Goal: Information Seeking & Learning: Learn about a topic

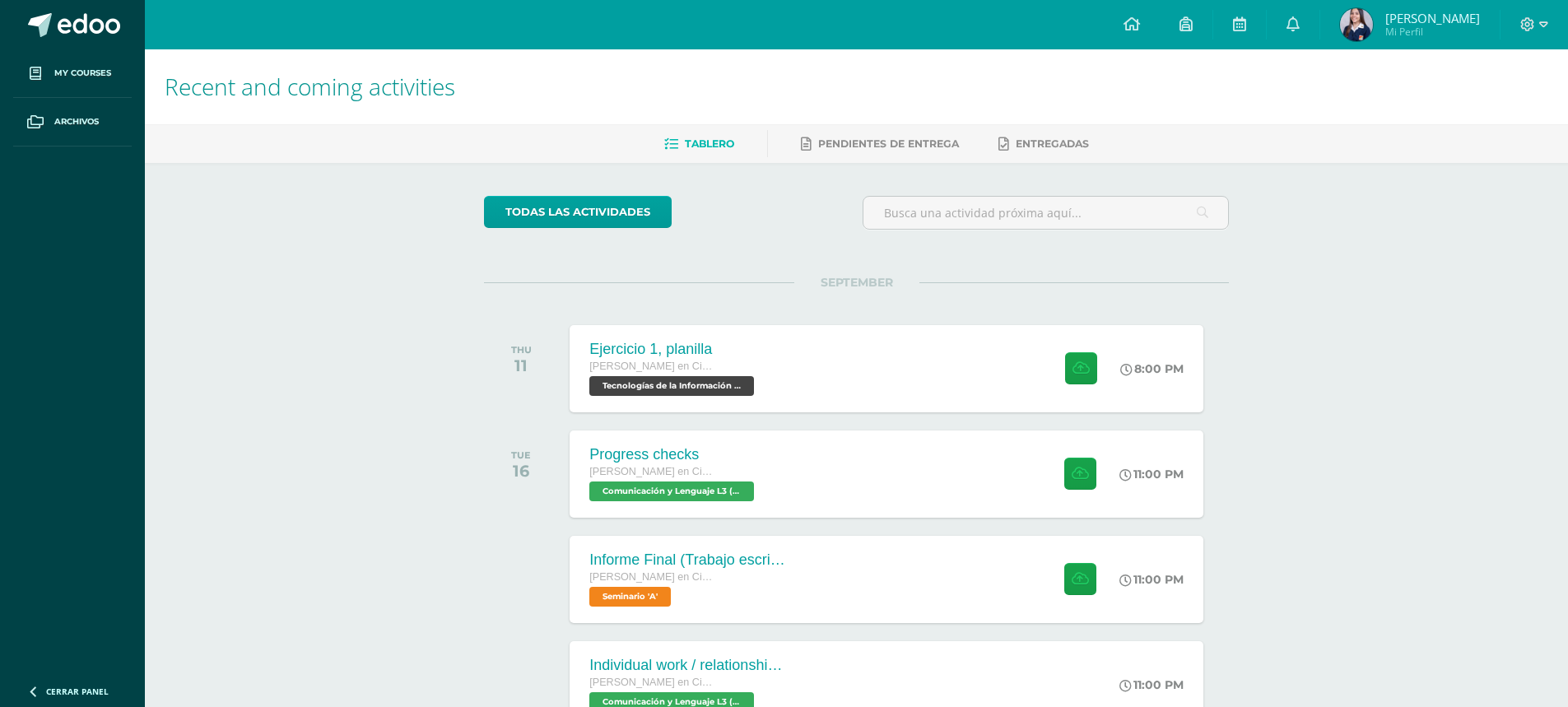
click at [797, 295] on div "SEPTEMBER THU 11 Ejercicio 1, planilla [PERSON_NAME] en Ciencias y Letras Tecno…" at bounding box center [856, 348] width 745 height 133
click at [793, 341] on div "Ejercicio 1, planilla [PERSON_NAME] en Ciencias y Letras Tecnologías de la Info…" at bounding box center [887, 368] width 639 height 88
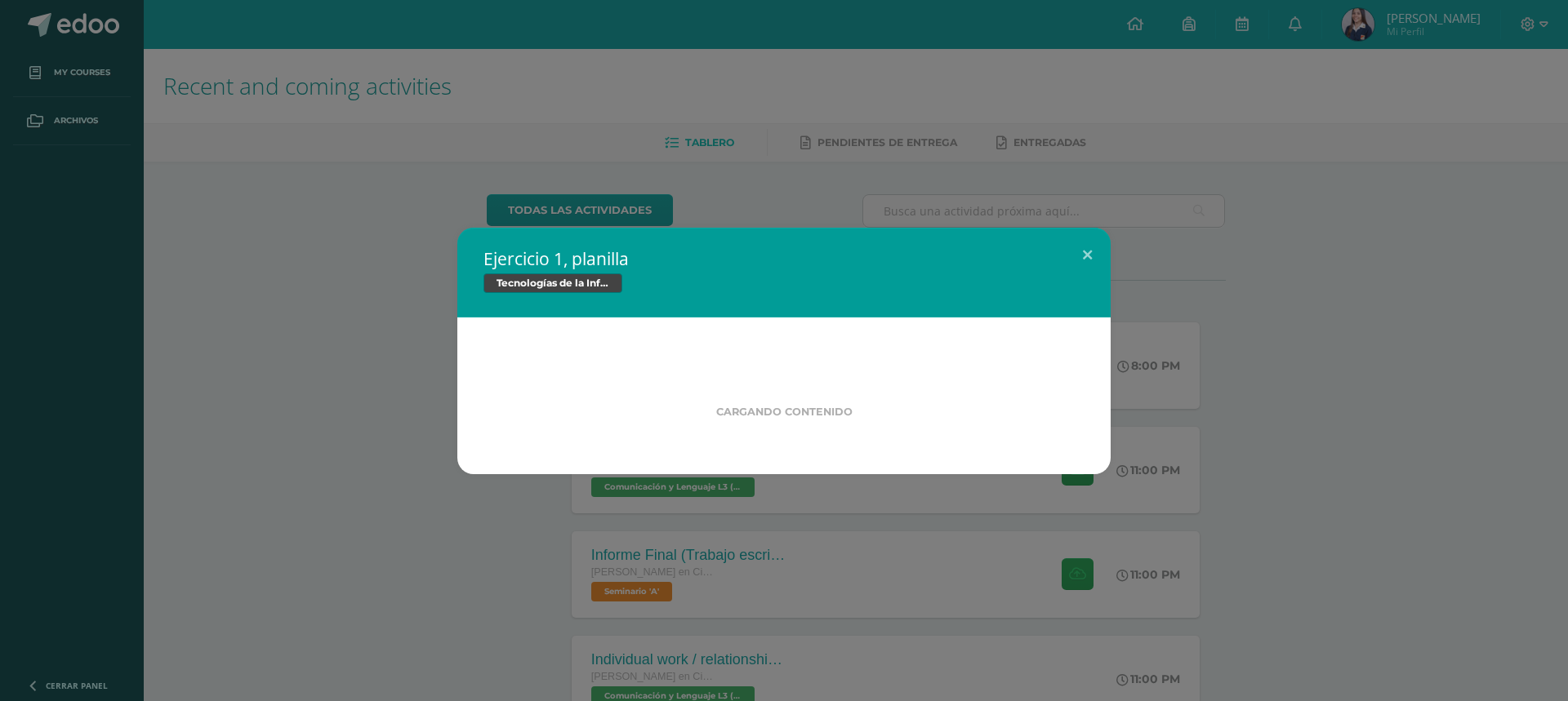
click at [1150, 370] on div "Ejercicio 1, planilla Tecnologías de la Información y la Comunicación 5 Cargand…" at bounding box center [784, 350] width 1555 height 247
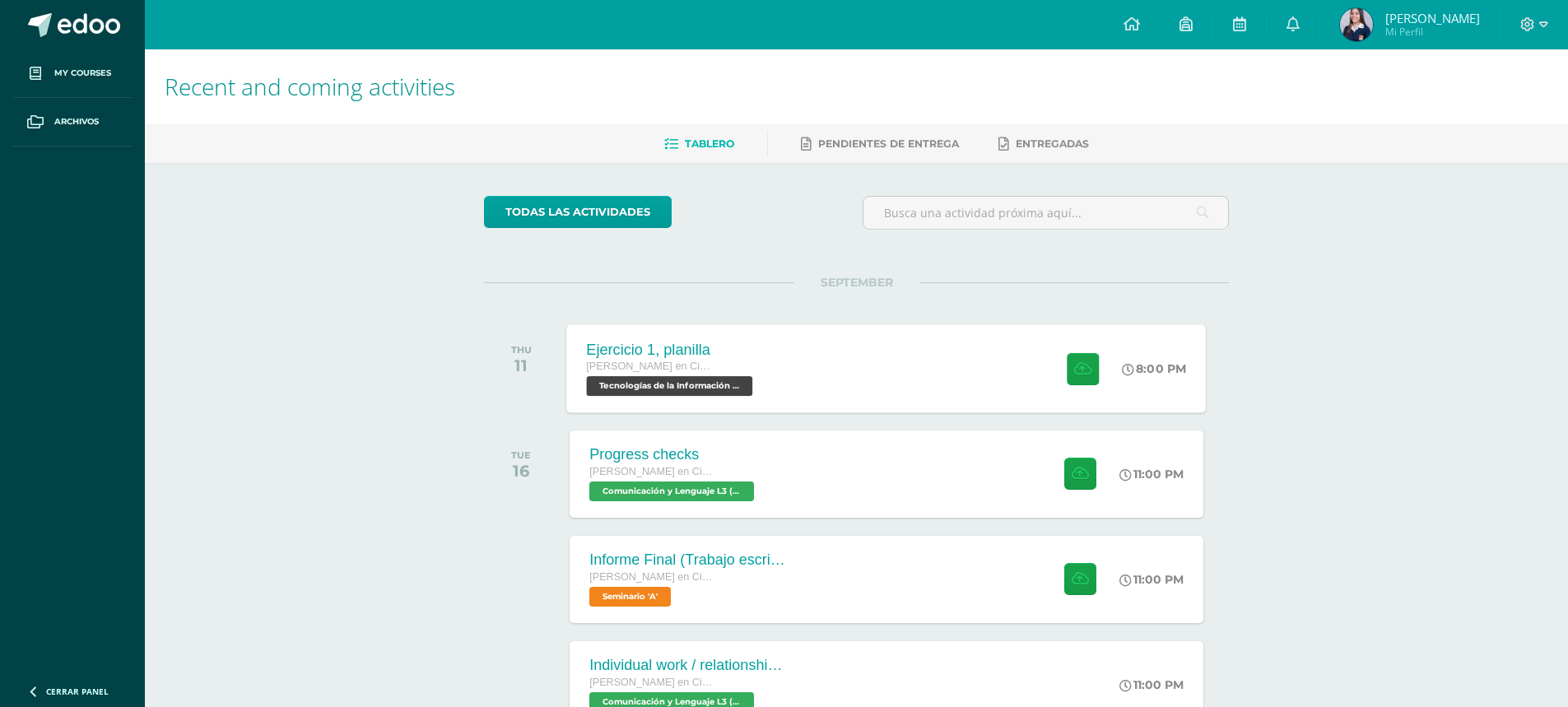
click at [711, 373] on div "[PERSON_NAME] en Ciencias y Letras" at bounding box center [672, 366] width 171 height 18
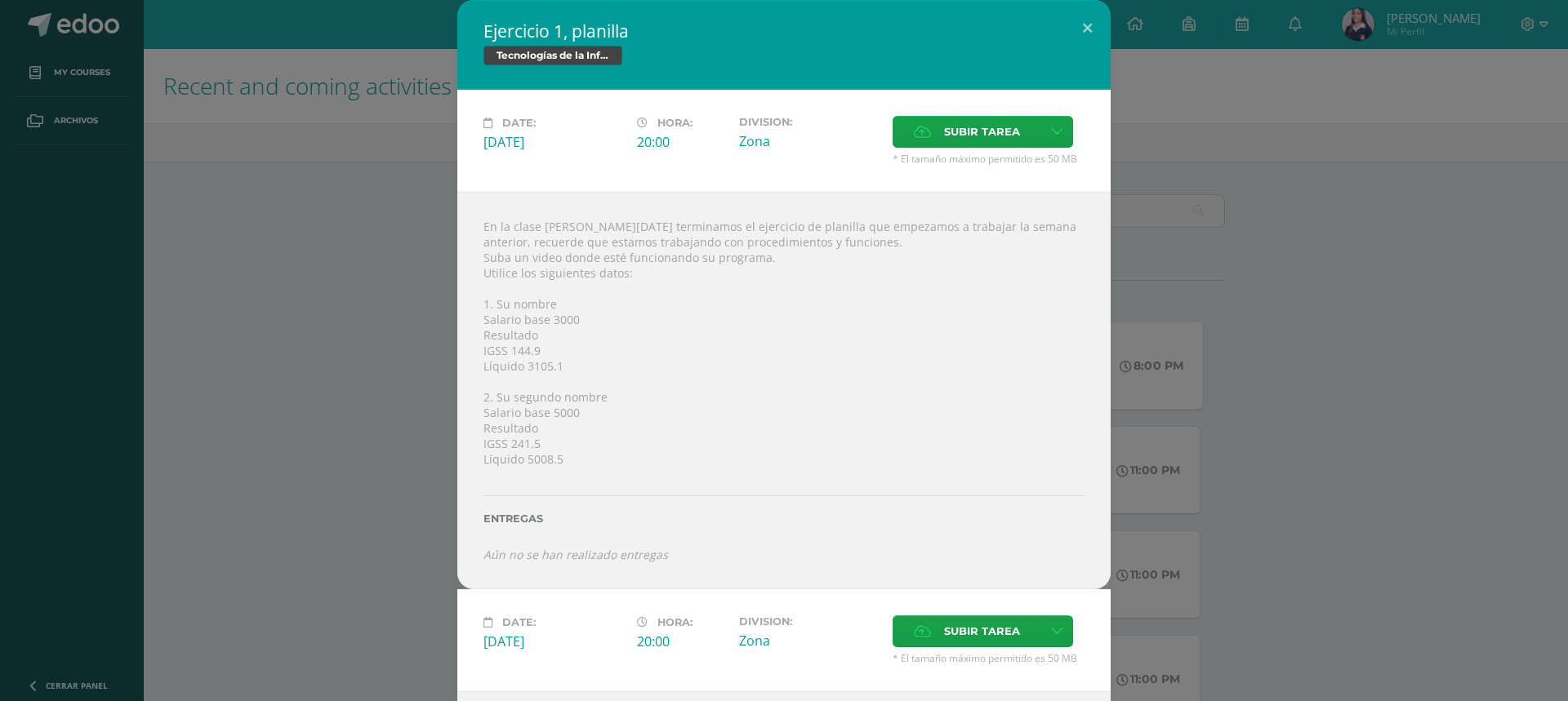
click at [1168, 591] on div "Ejercicio 1, planilla Tecnologías de la Información y la Comunicación 5 Date: […" at bounding box center [784, 545] width 1555 height 1089
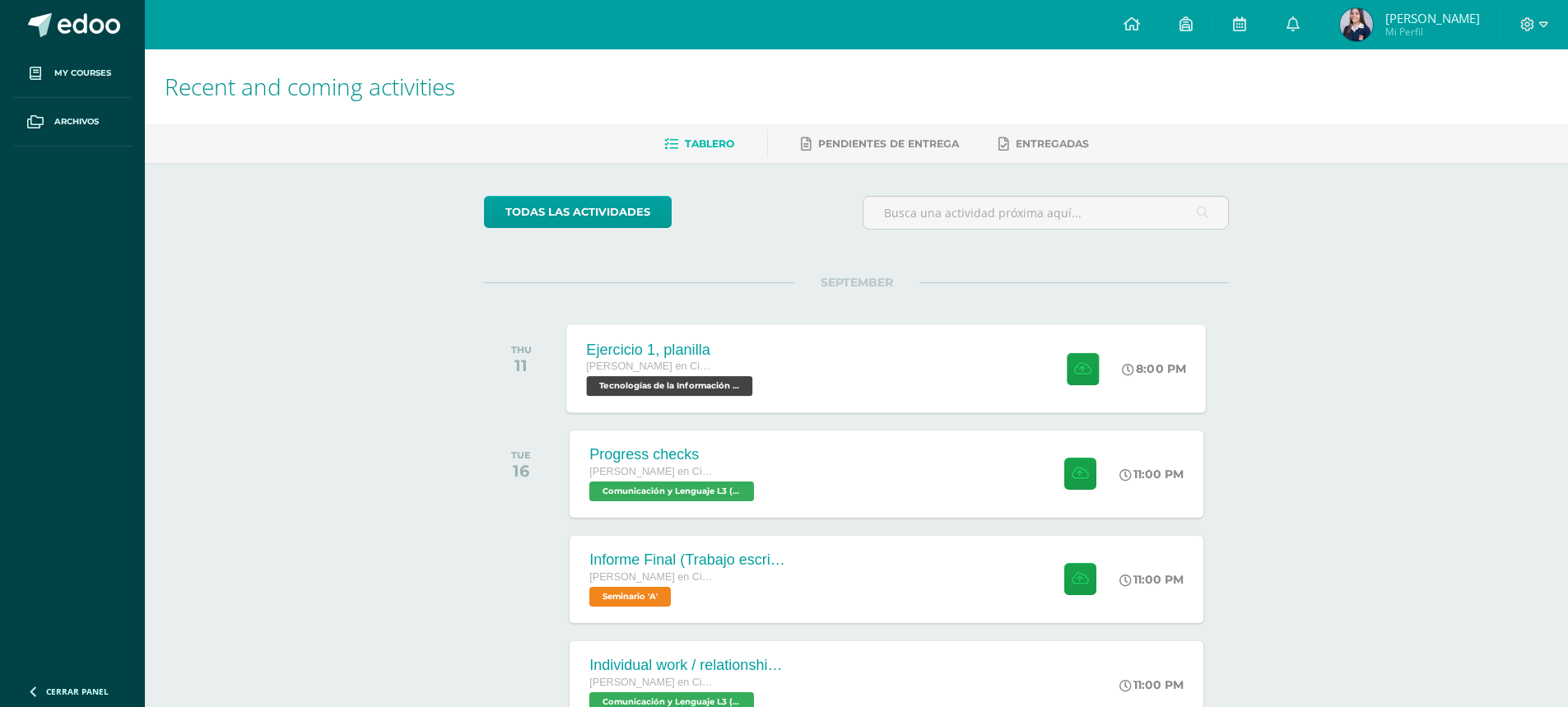
click at [932, 371] on div "Ejercicio 1, planilla [PERSON_NAME] en Ciencias y Letras Tecnologías de la Info…" at bounding box center [887, 368] width 639 height 88
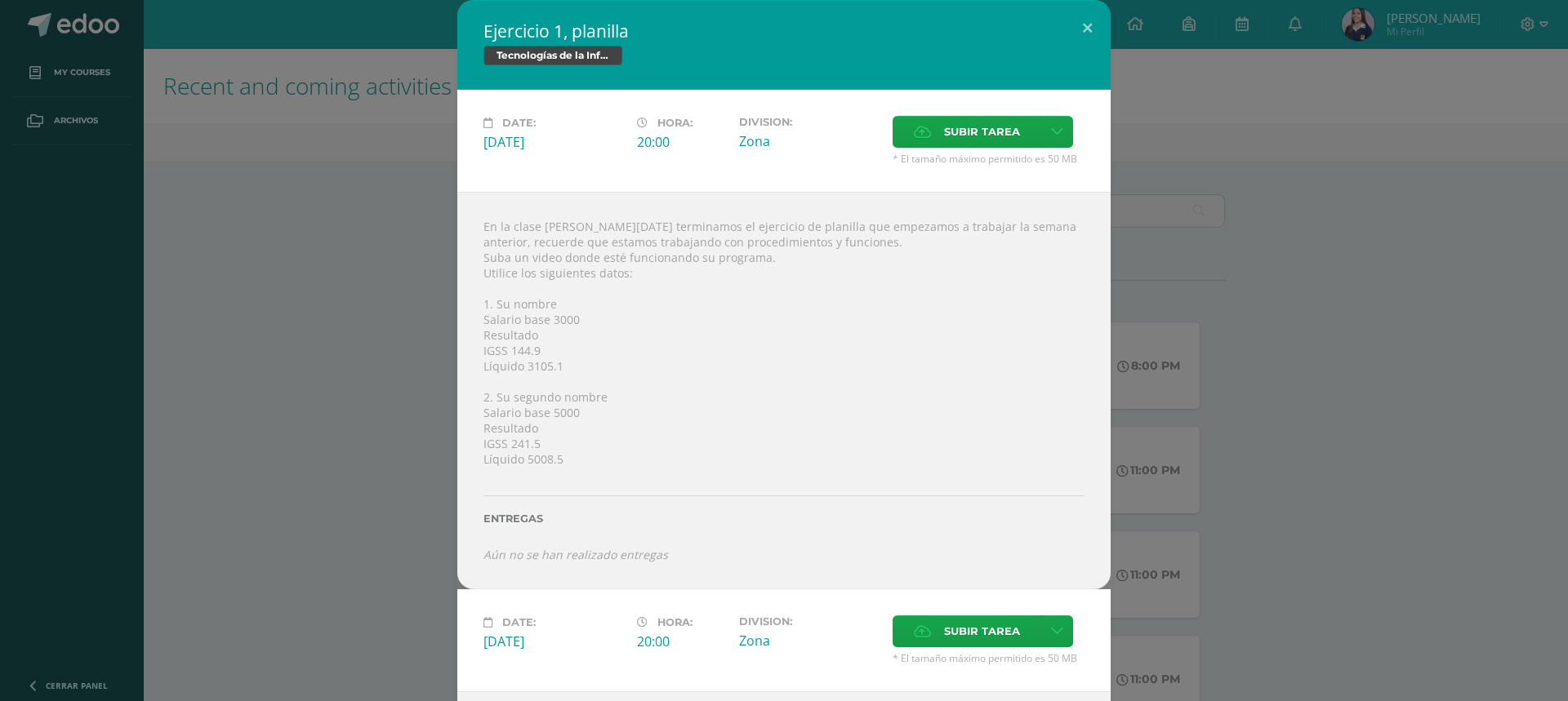
click at [1223, 477] on div "Ejercicio 1, planilla Tecnologías de la Información y la Comunicación 5 Date: […" at bounding box center [784, 545] width 1555 height 1089
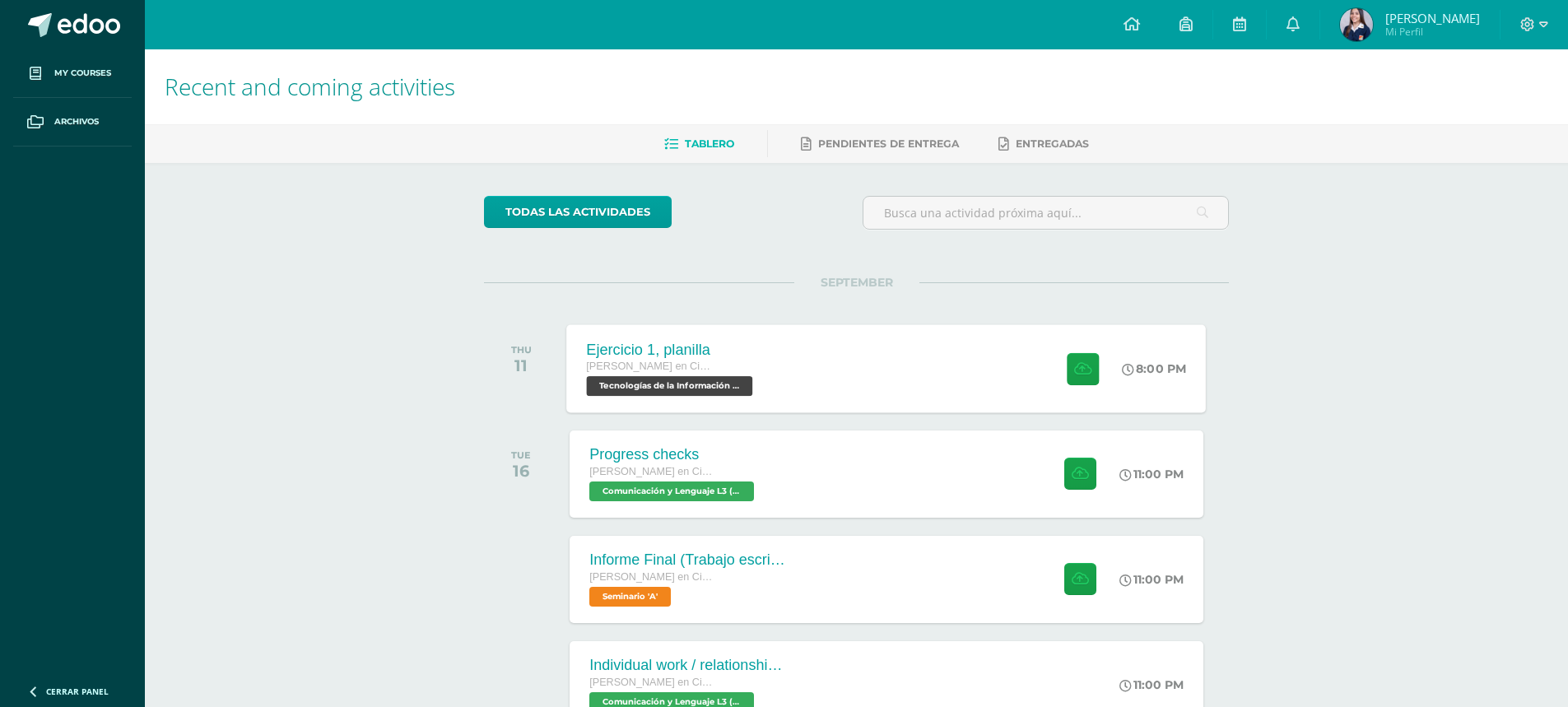
click at [712, 382] on span "Tecnologías de la Información y la Comunicación 5 'A'" at bounding box center [670, 386] width 166 height 20
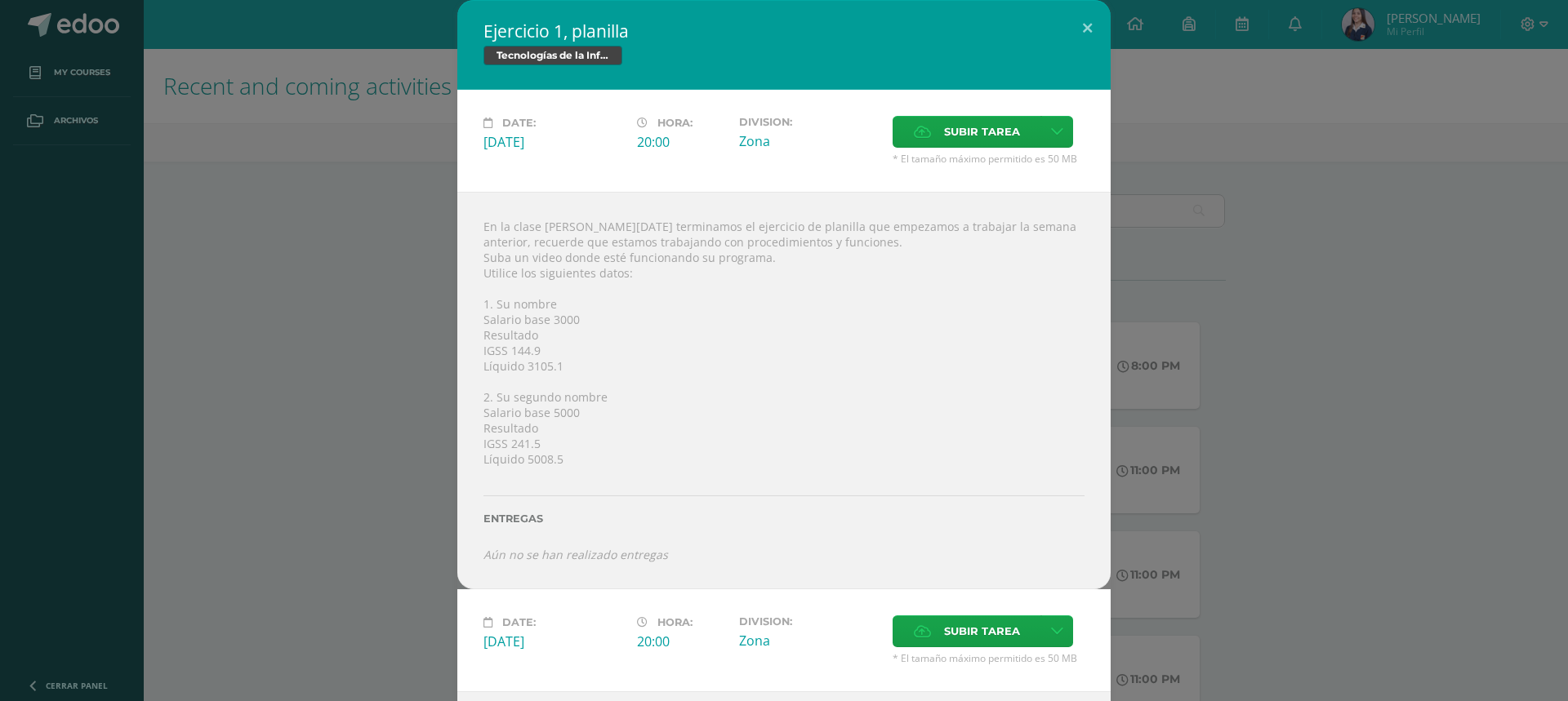
click at [736, 365] on div "En la clase [PERSON_NAME][DATE] terminamos el ejercicio de planilla que empezam…" at bounding box center [784, 390] width 653 height 398
click at [1296, 303] on div "Ejercicio 1, planilla Tecnologías de la Información y la Comunicación 5 Date: […" at bounding box center [784, 545] width 1555 height 1089
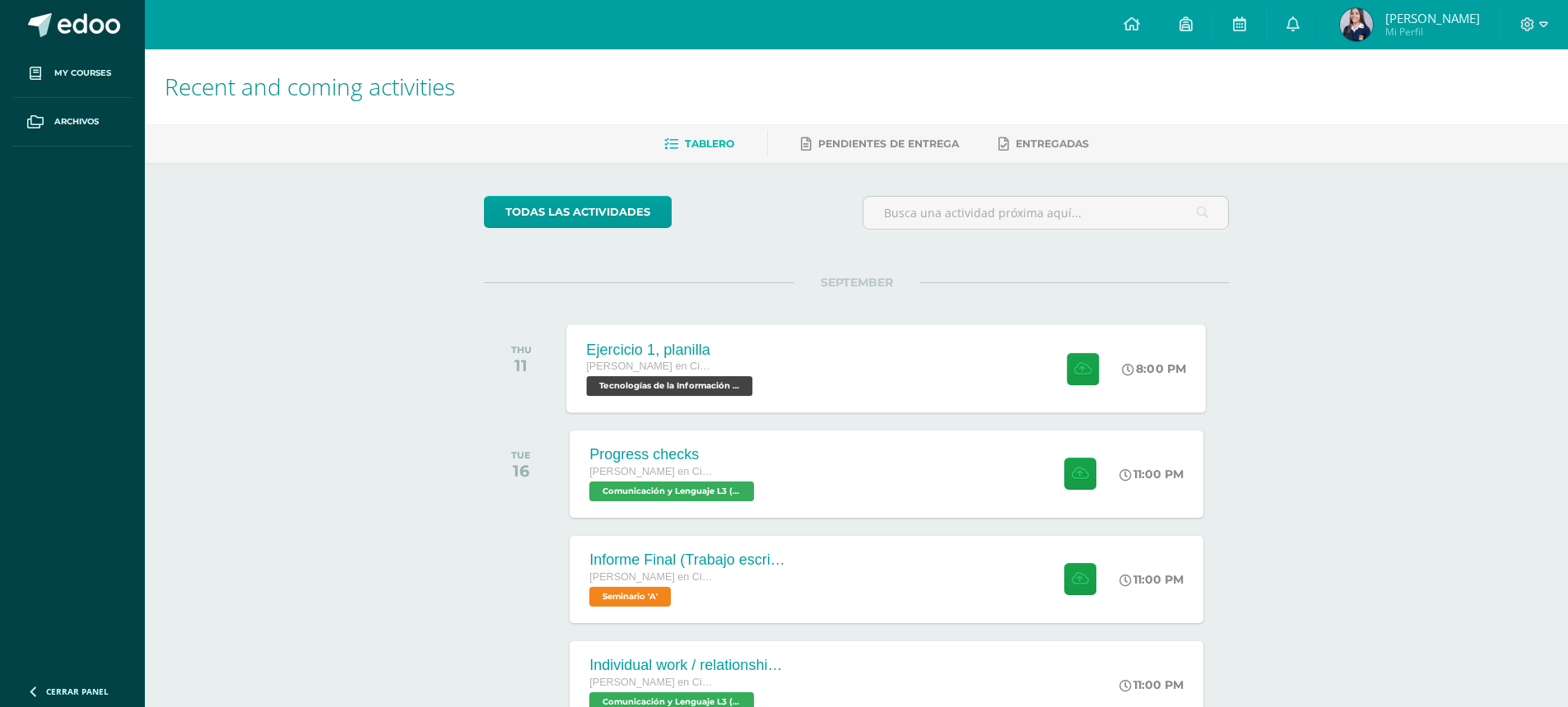
click at [812, 401] on div "Ejercicio 1, planilla [PERSON_NAME] en Ciencias y Letras Tecnologías de la Info…" at bounding box center [887, 368] width 639 height 88
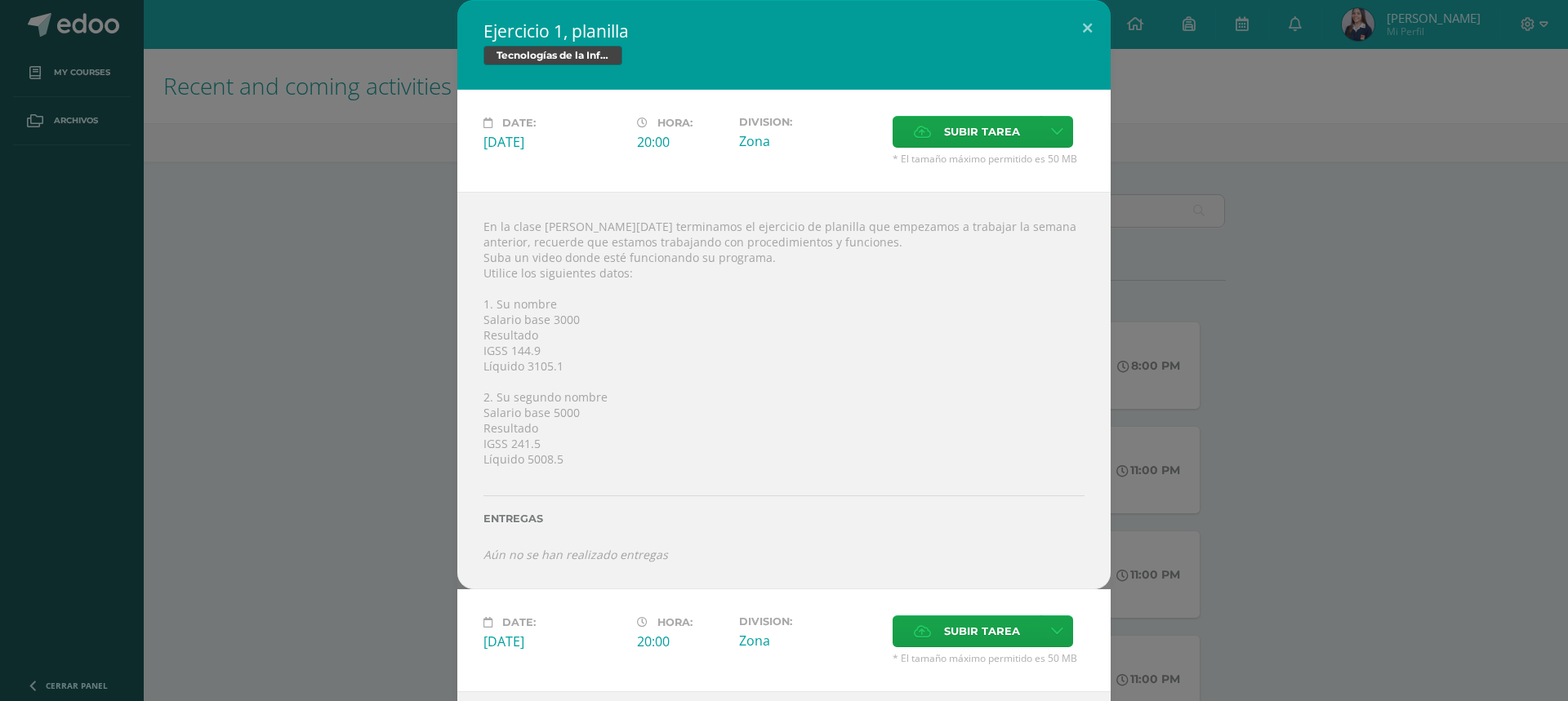
click at [1191, 73] on div "Ejercicio 1, planilla Tecnologías de la Información y la Comunicación 5 Date: […" at bounding box center [784, 545] width 1555 height 1089
